Goal: Transaction & Acquisition: Purchase product/service

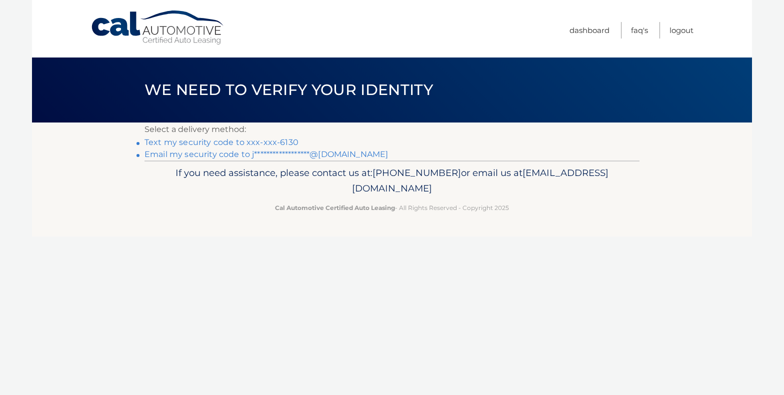
click at [280, 140] on link "Text my security code to xxx-xxx-6130" at bounding box center [222, 143] width 154 height 10
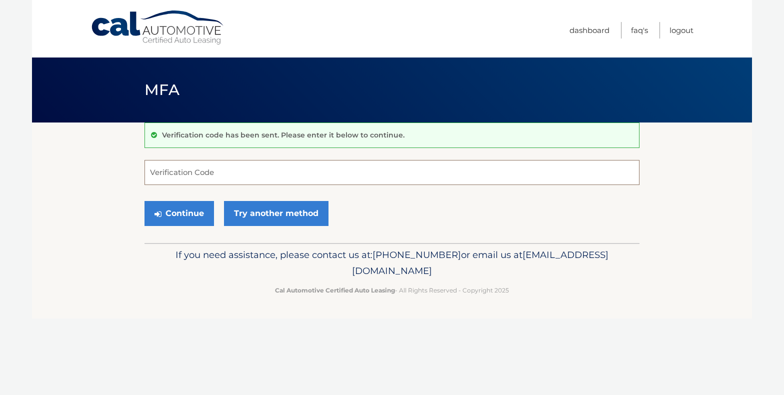
click at [231, 170] on input "Verification Code" at bounding box center [392, 172] width 495 height 25
type input "591384"
click at [204, 216] on button "Continue" at bounding box center [180, 213] width 70 height 25
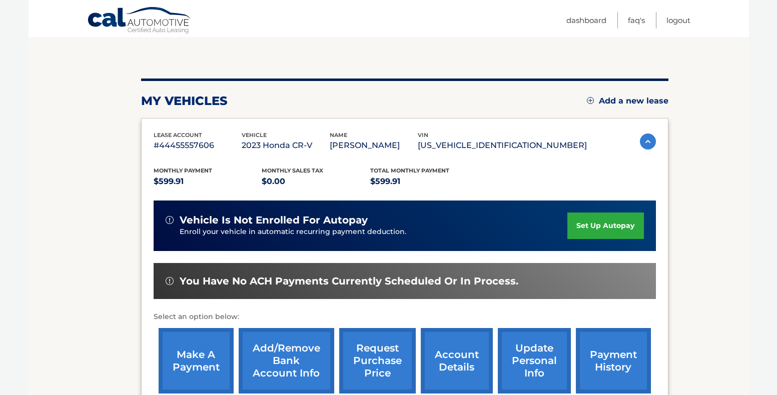
scroll to position [150, 0]
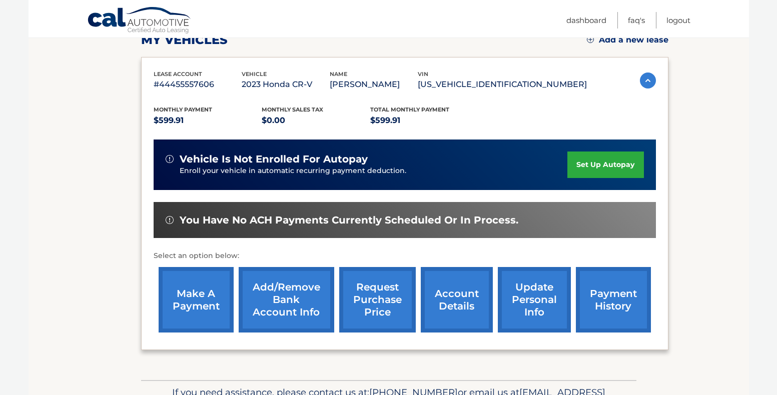
click at [213, 297] on link "make a payment" at bounding box center [196, 300] width 75 height 66
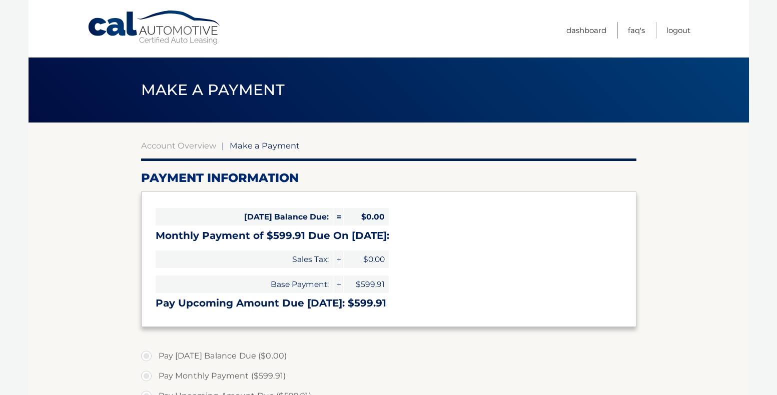
select select "ZDY1YTgzNTEtOTNjMy00N2JiLTgwNDAtZmY4MmIyMzVjNDU5"
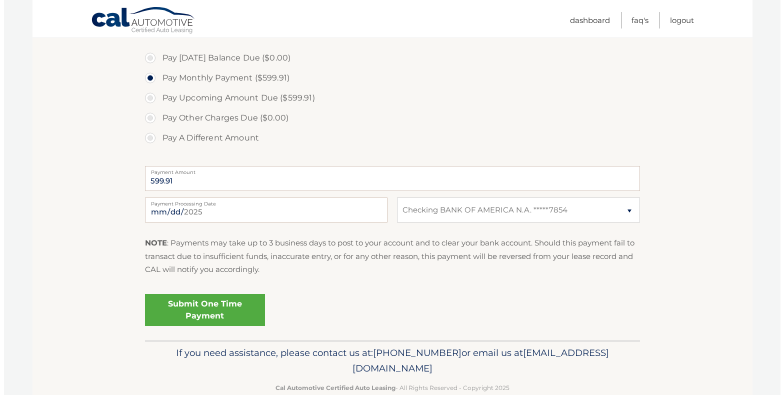
scroll to position [300, 0]
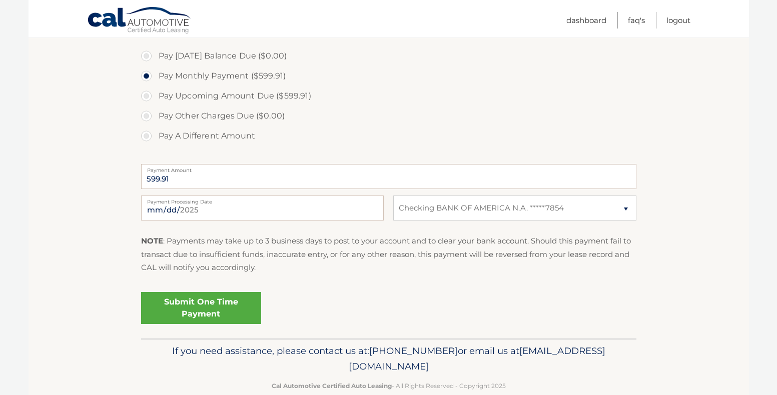
click at [191, 310] on link "Submit One Time Payment" at bounding box center [201, 308] width 120 height 32
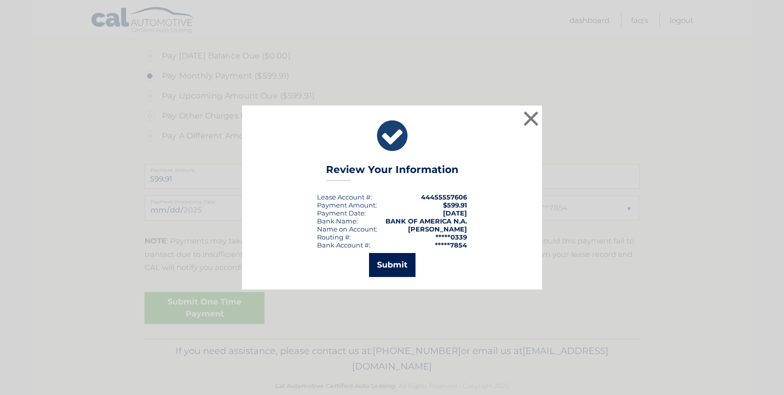
click at [383, 268] on button "Submit" at bounding box center [392, 265] width 47 height 24
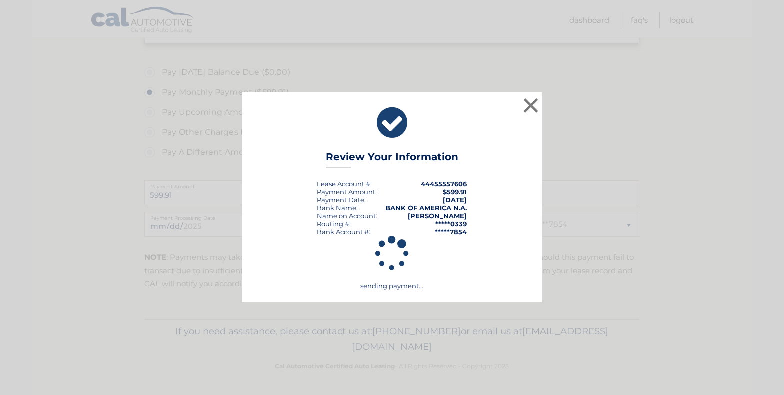
scroll to position [284, 0]
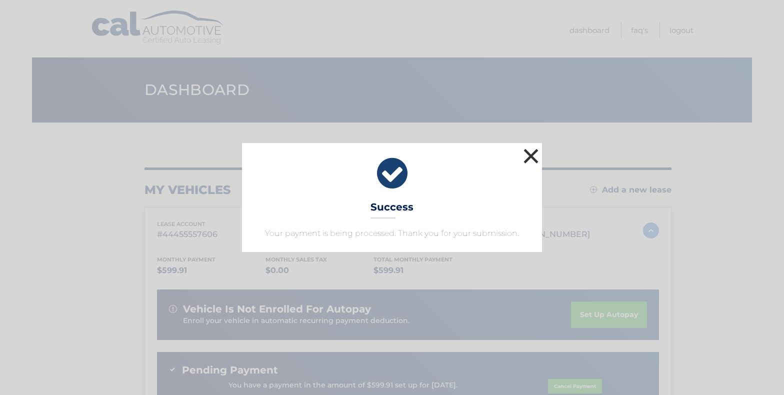
click at [531, 160] on button "×" at bounding box center [531, 156] width 20 height 20
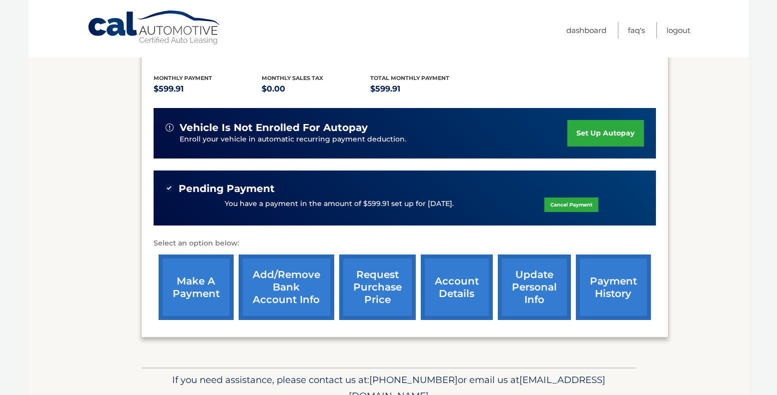
scroll to position [230, 0]
